Goal: Task Accomplishment & Management: Use online tool/utility

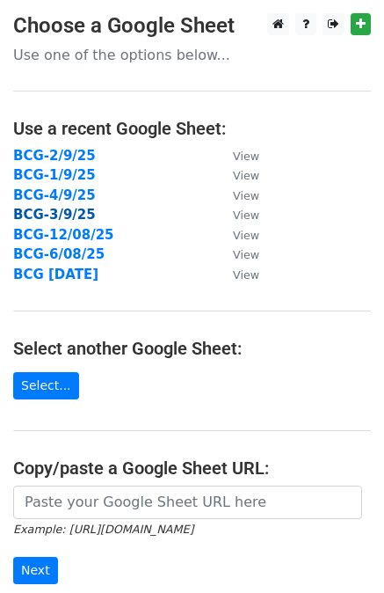
click at [56, 207] on strong "BCG-3/9/25" at bounding box center [54, 215] width 83 height 16
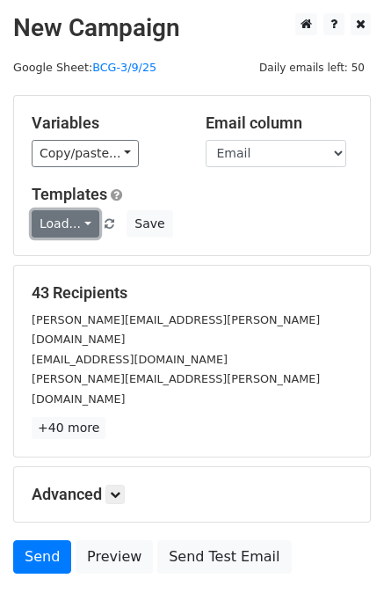
click at [79, 231] on link "Load..." at bounding box center [66, 223] width 68 height 27
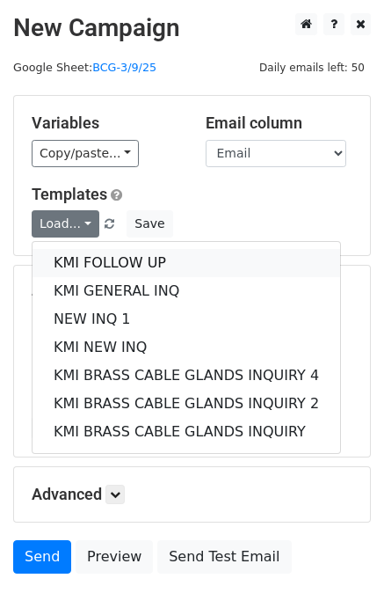
click at [104, 261] on link "KMI FOLLOW UP" at bounding box center [187, 263] width 308 height 28
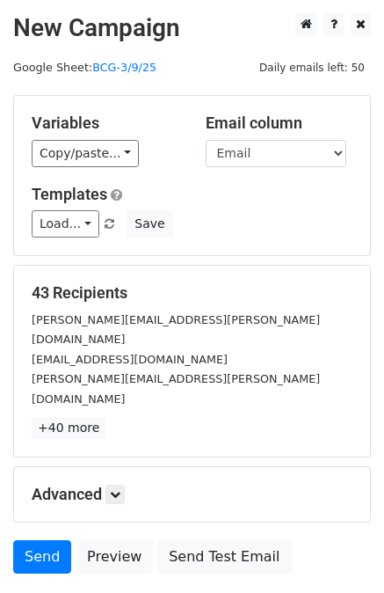
scroll to position [88, 0]
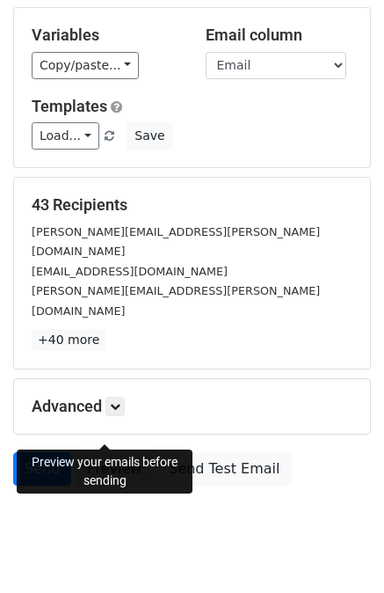
click at [113, 452] on link "Preview" at bounding box center [114, 468] width 77 height 33
click at [102, 452] on link "Preview" at bounding box center [114, 468] width 77 height 33
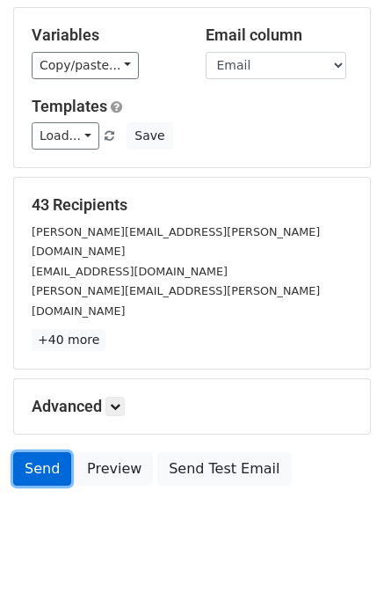
click at [42, 452] on link "Send" at bounding box center [42, 468] width 58 height 33
